Goal: Task Accomplishment & Management: Use online tool/utility

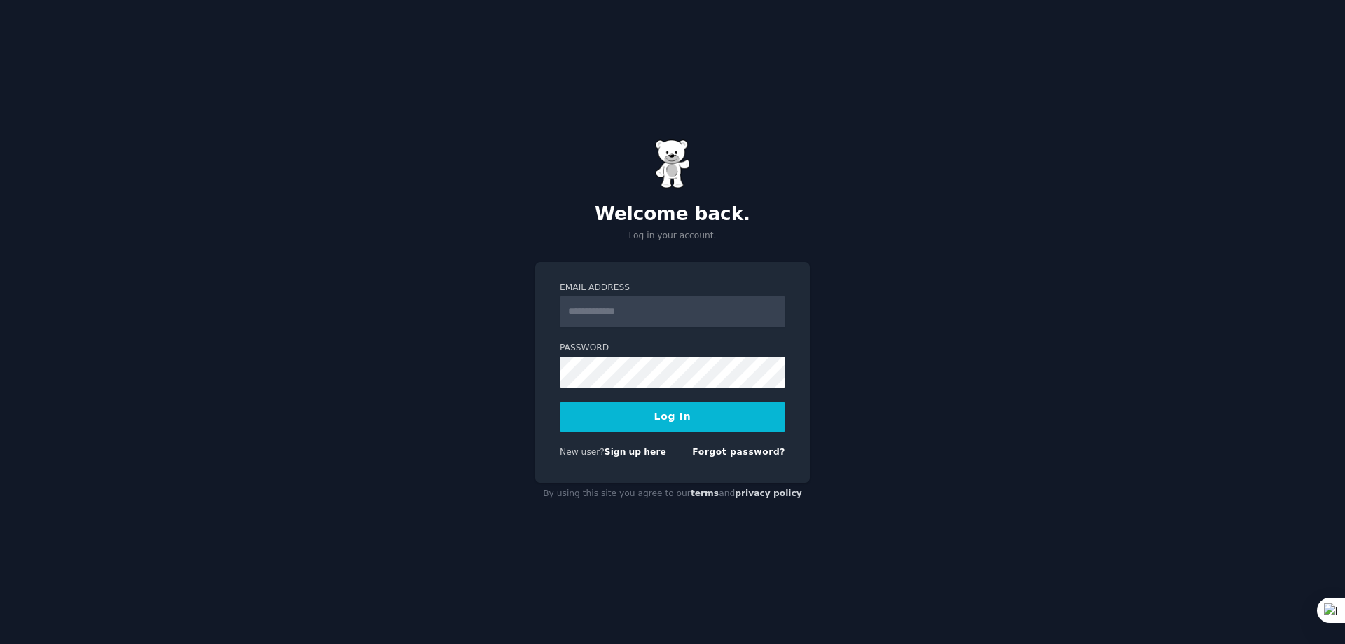
click at [683, 307] on input "Email Address" at bounding box center [672, 311] width 225 height 31
type input "**********"
click at [560, 402] on button "Log In" at bounding box center [672, 416] width 225 height 29
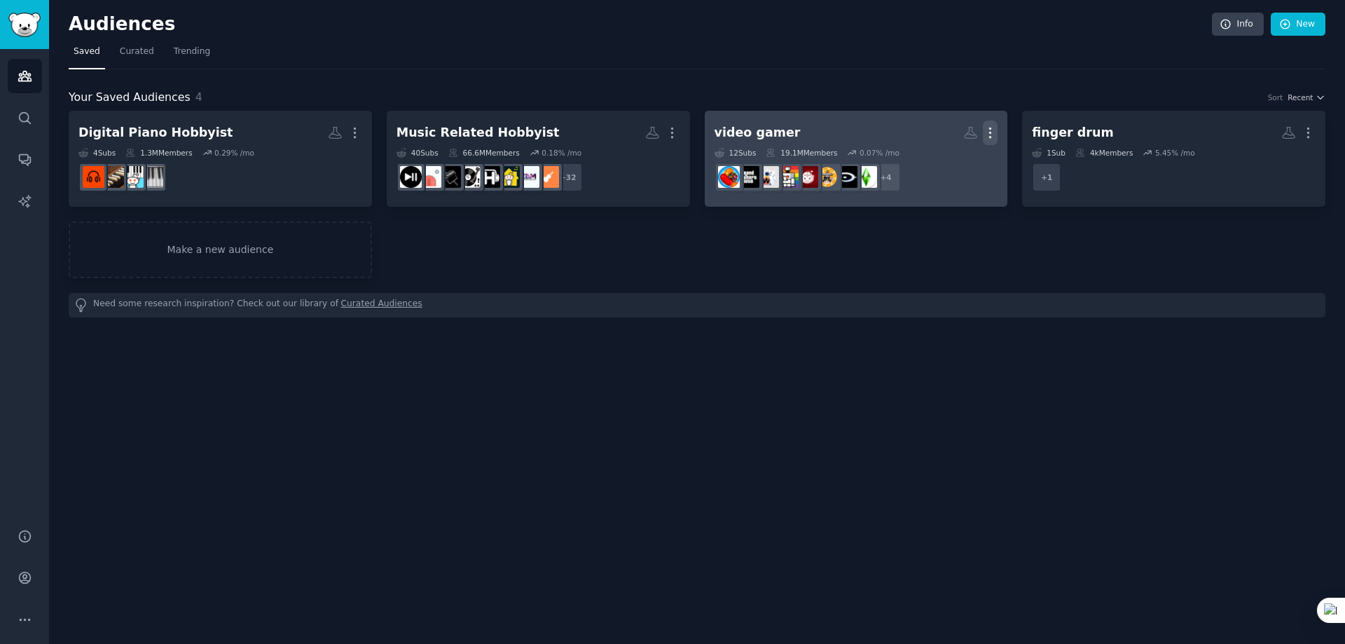
click at [989, 131] on icon "button" at bounding box center [989, 132] width 15 height 15
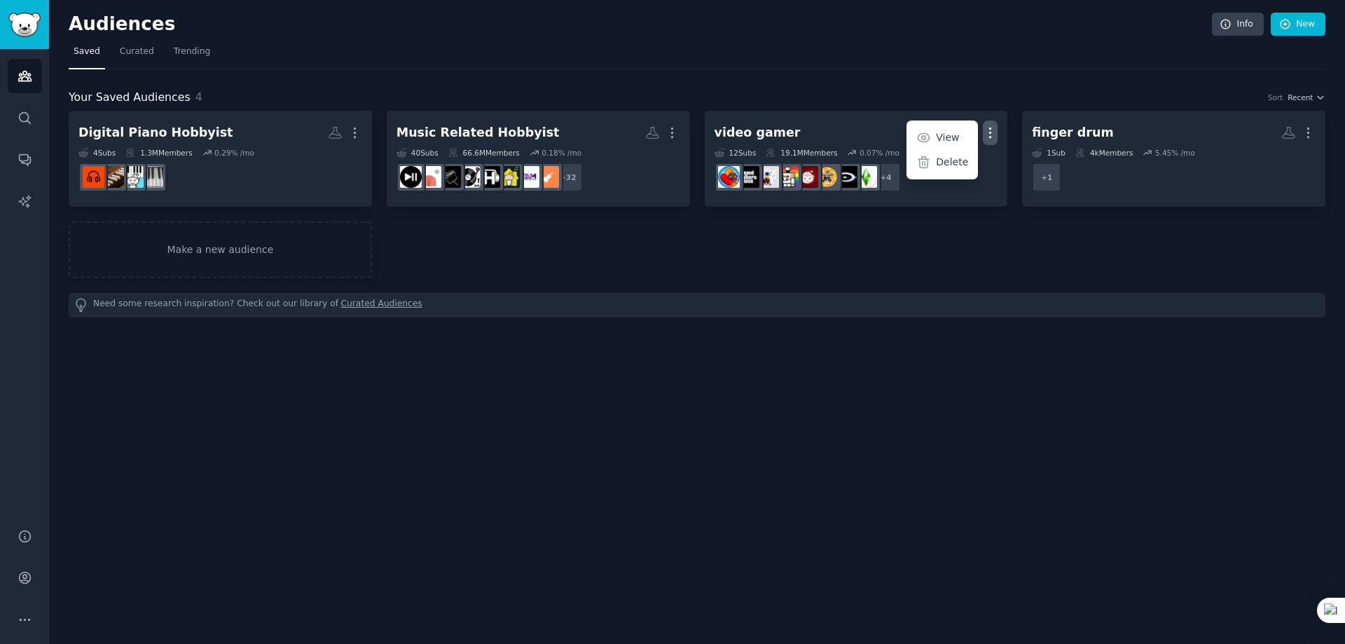
click at [957, 162] on p "Delete" at bounding box center [952, 162] width 32 height 15
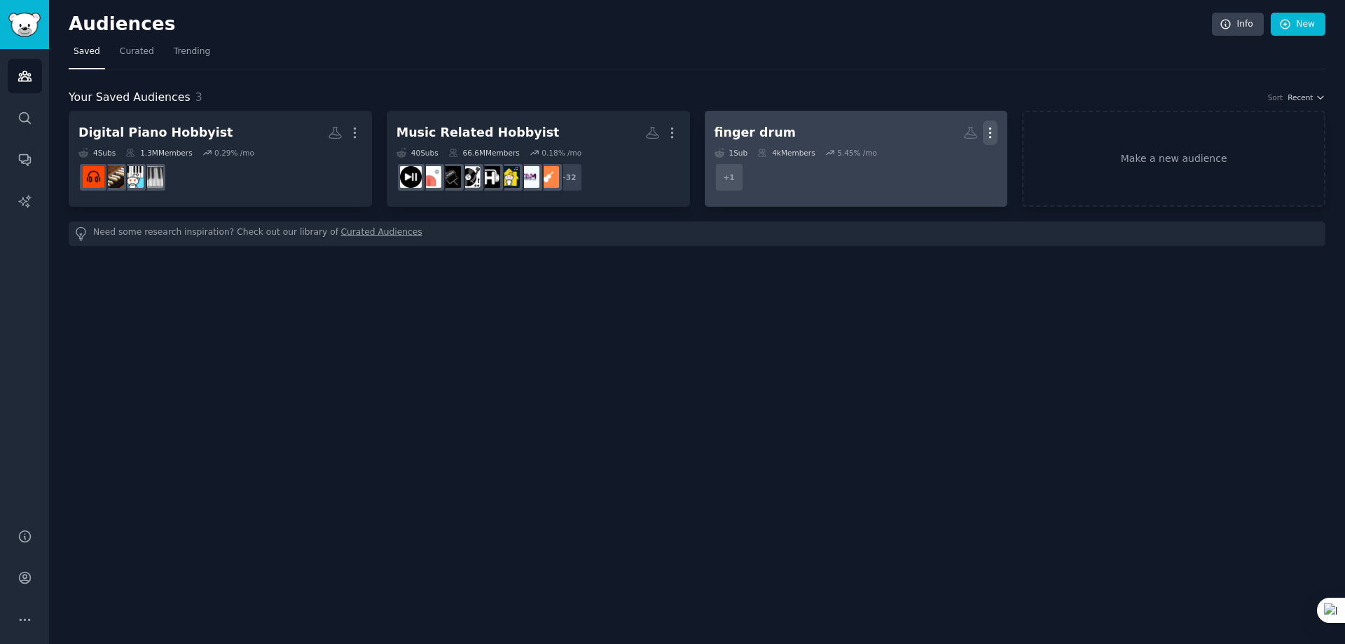
click at [990, 132] on icon "button" at bounding box center [989, 133] width 1 height 10
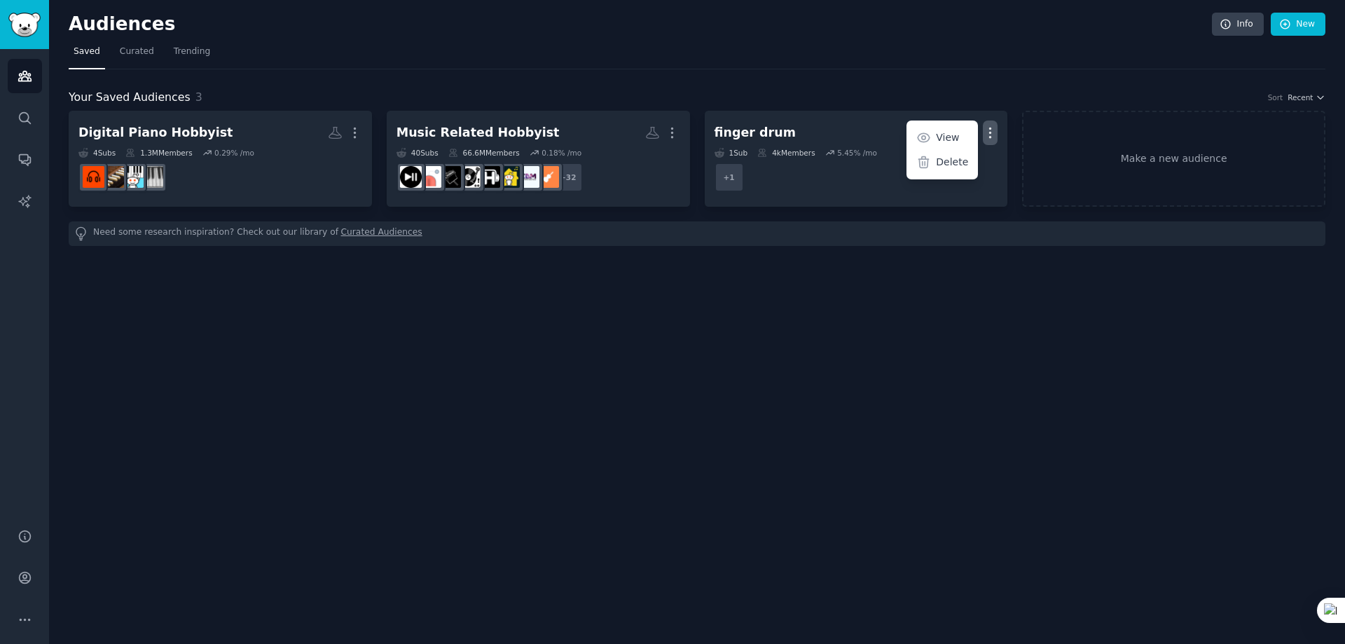
click at [949, 161] on p "Delete" at bounding box center [952, 162] width 32 height 15
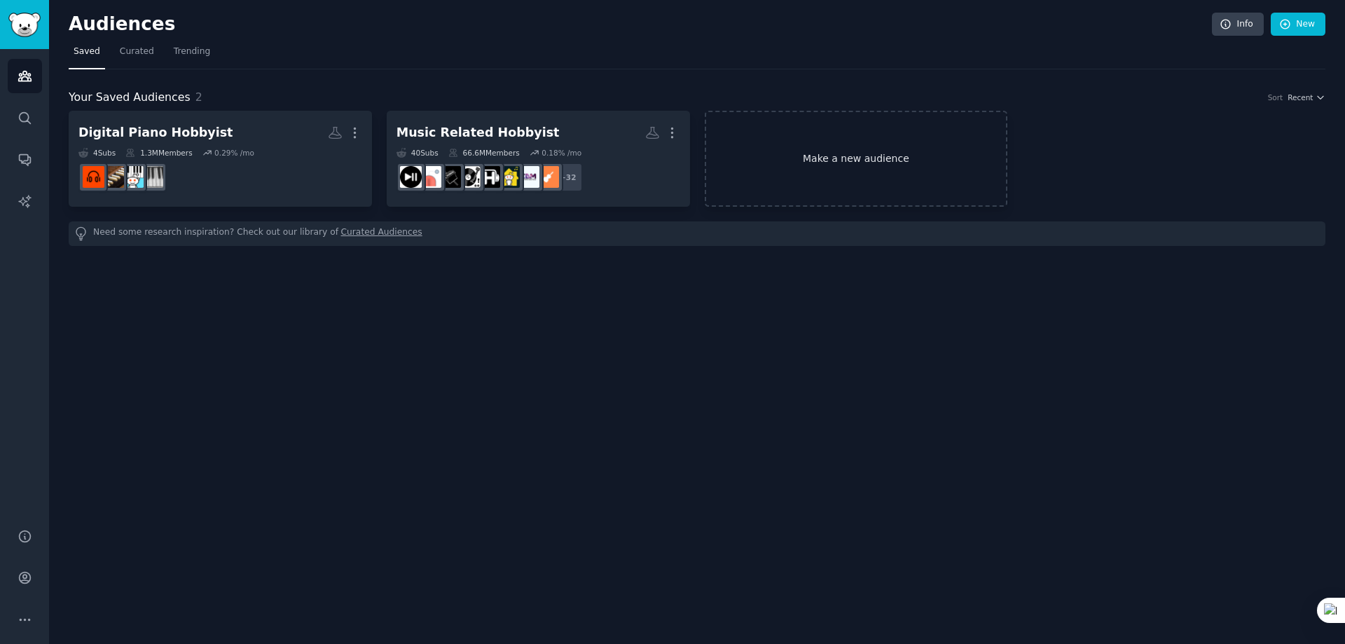
click at [902, 174] on link "Make a new audience" at bounding box center [855, 159] width 303 height 96
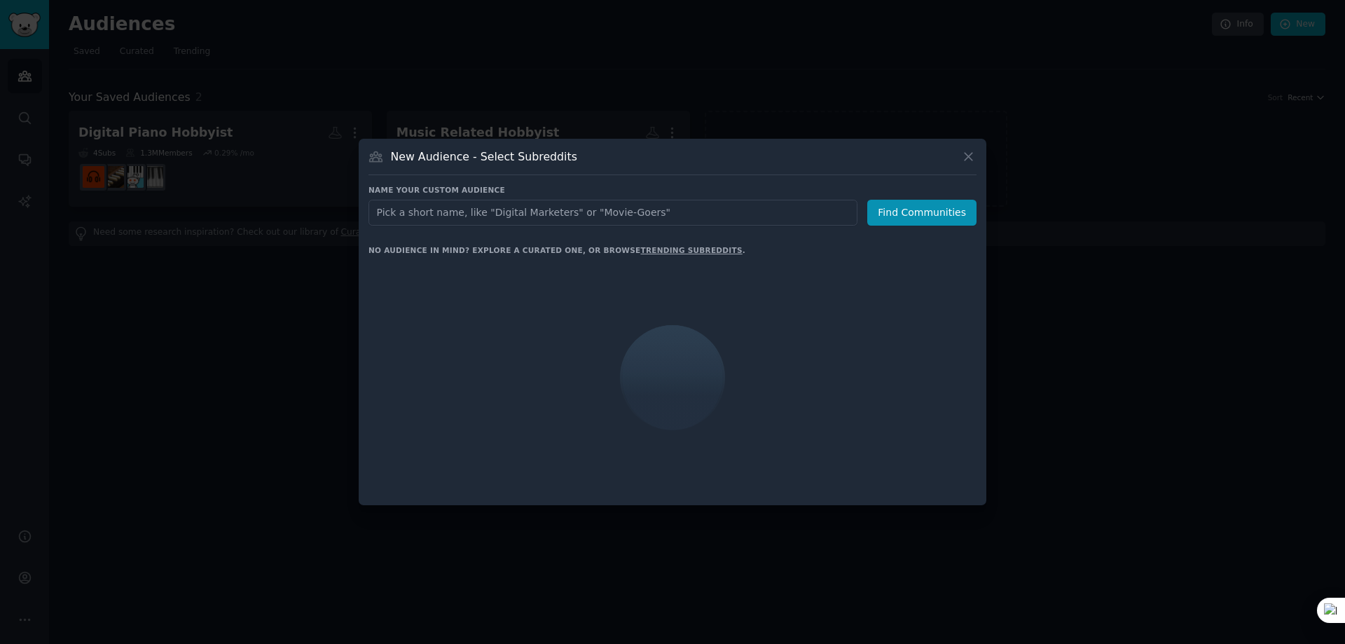
click at [595, 210] on input "text" at bounding box center [612, 213] width 489 height 26
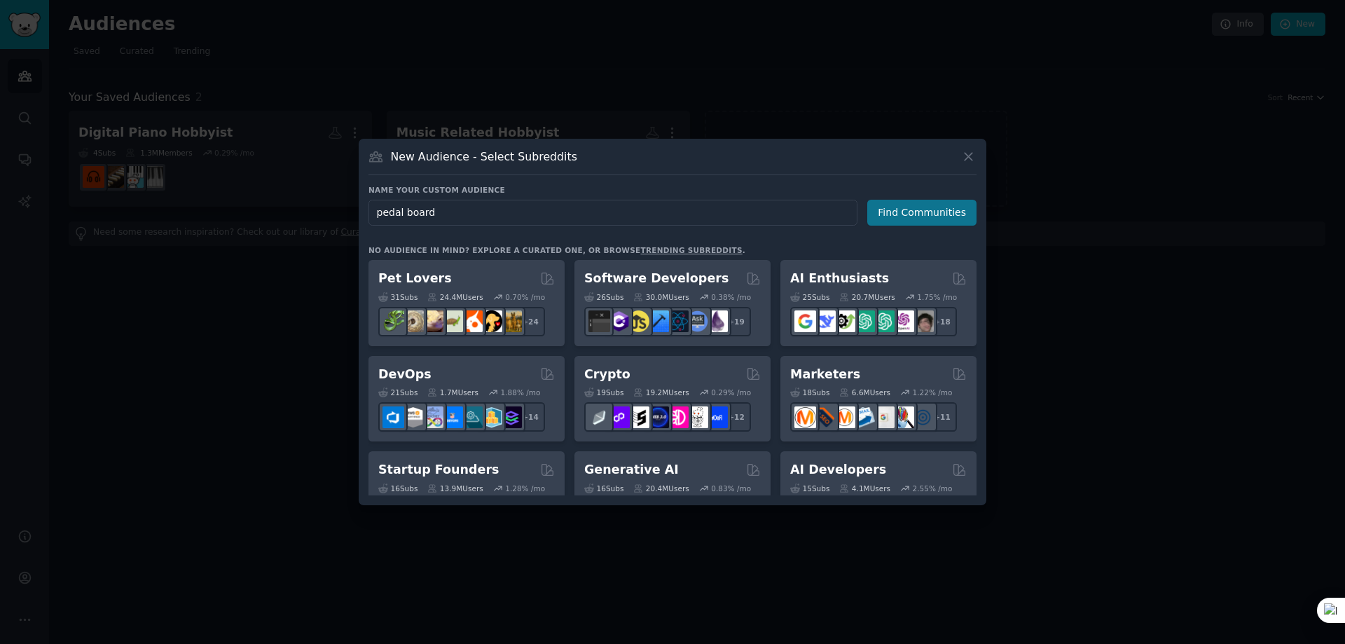
type input "pedal board"
click at [911, 214] on button "Find Communities" at bounding box center [921, 213] width 109 height 26
